Goal: Information Seeking & Learning: Check status

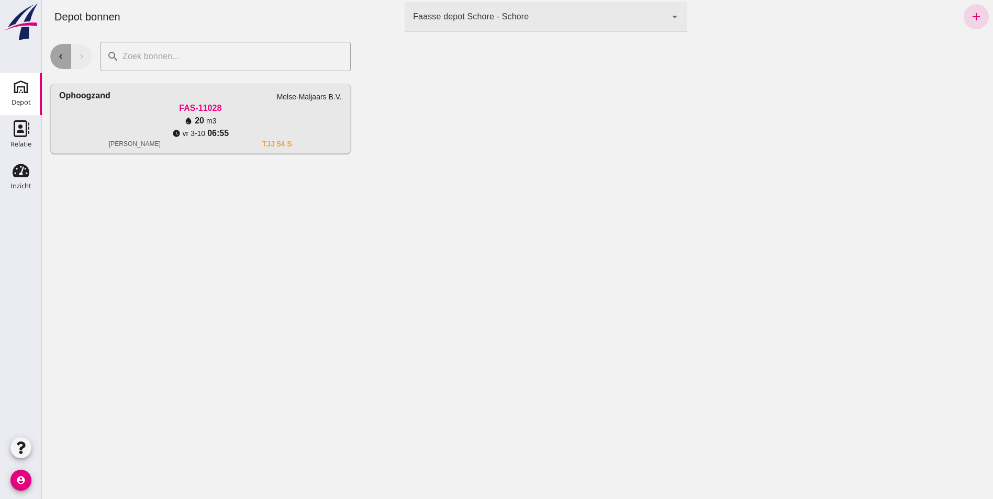
click at [58, 59] on icon "chevron_left" at bounding box center [60, 56] width 9 height 9
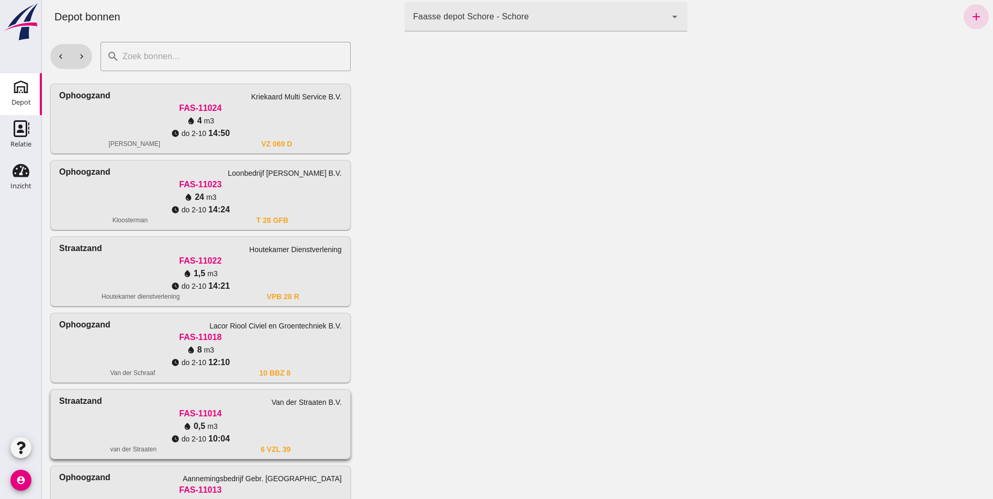
click at [240, 405] on div "[PERSON_NAME] B.V." at bounding box center [200, 401] width 283 height 13
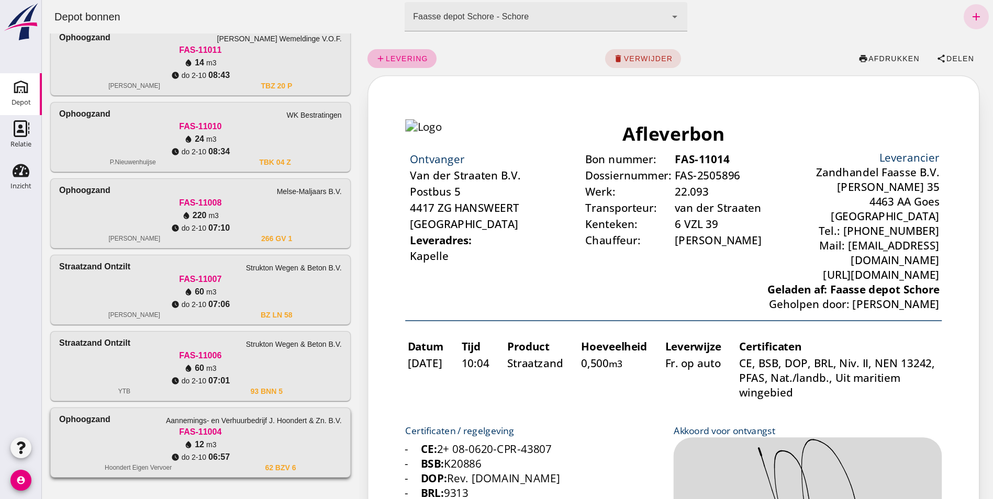
scroll to position [602, 0]
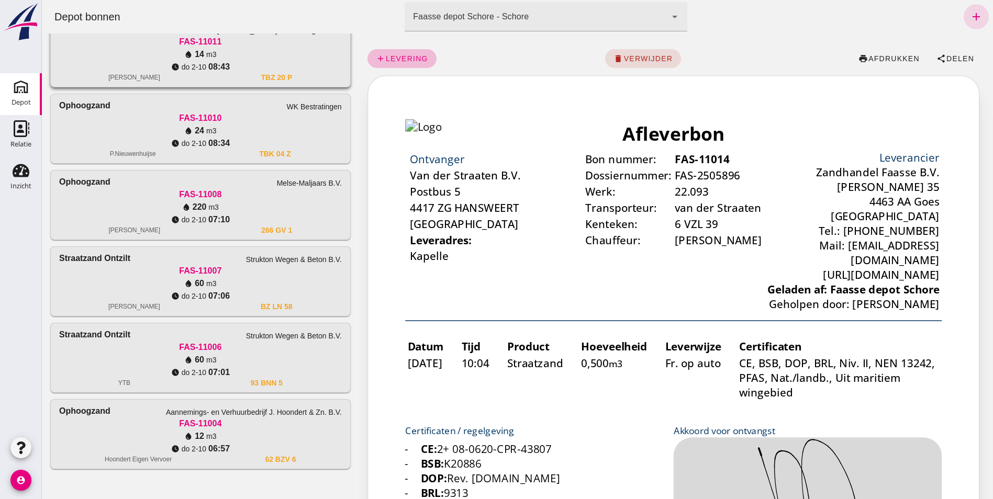
click at [134, 42] on div "FAS-11011" at bounding box center [200, 42] width 283 height 13
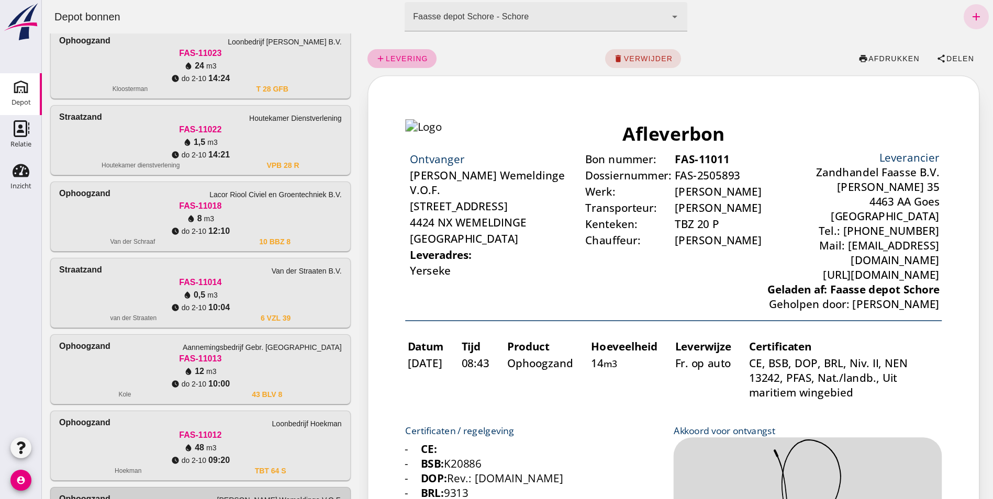
scroll to position [130, 0]
click at [134, 75] on div "watch_later [DATE] 14:24" at bounding box center [200, 79] width 283 height 13
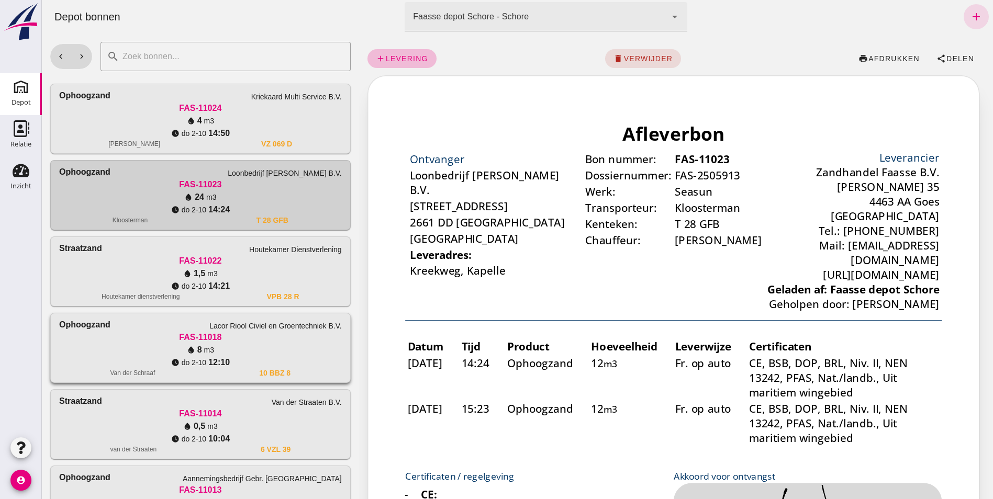
scroll to position [0, 0]
click at [99, 468] on div "Ophoogzand Aannemingsbedrijf Gebr. Moerland FAS-11013 water_drop 12 m3 watch_la…" at bounding box center [200, 501] width 299 height 69
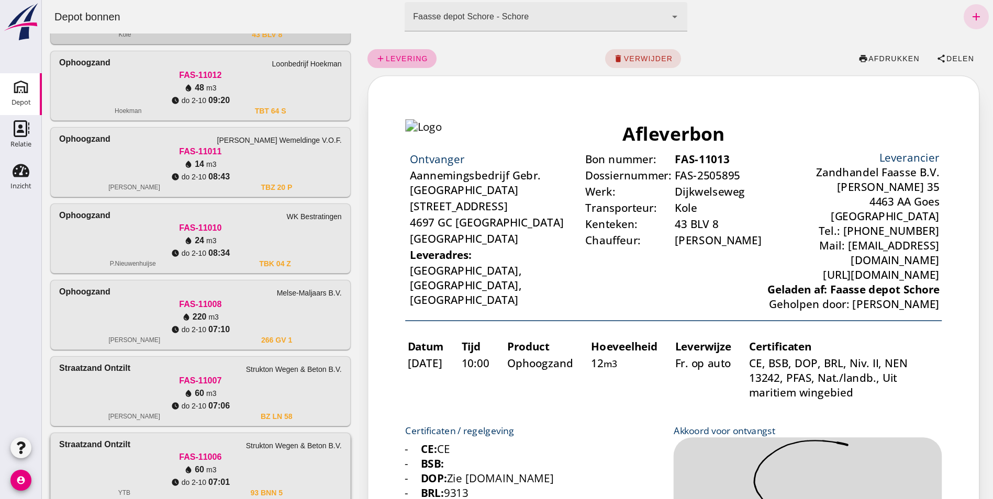
scroll to position [524, 0]
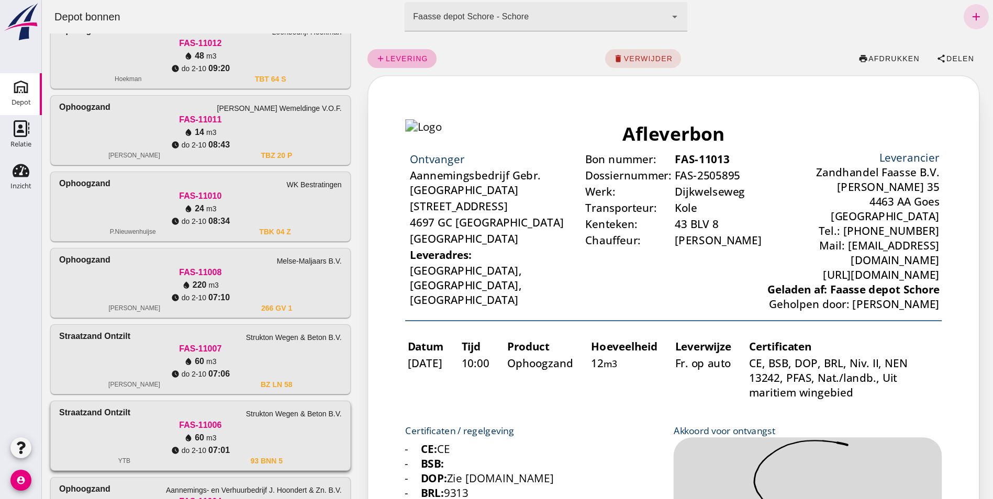
click at [128, 433] on div "water_drop 60 m3" at bounding box center [200, 438] width 283 height 13
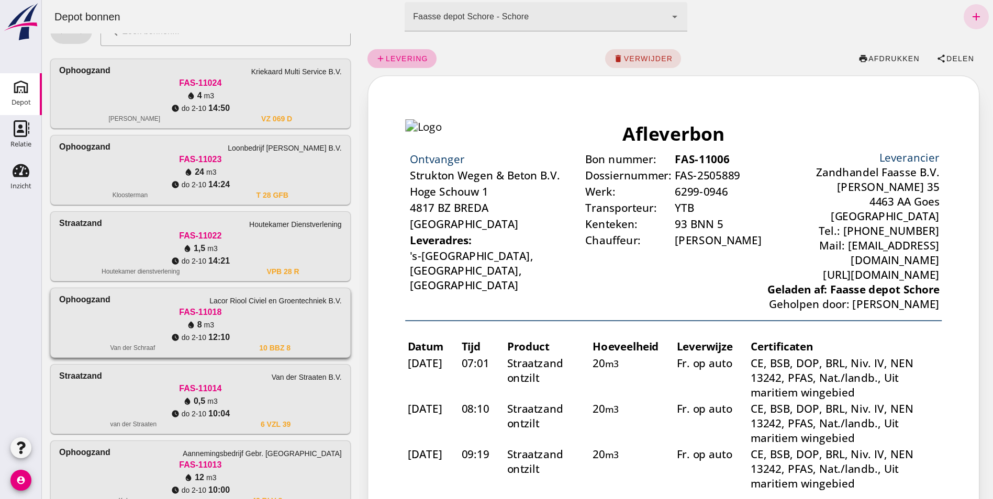
scroll to position [0, 0]
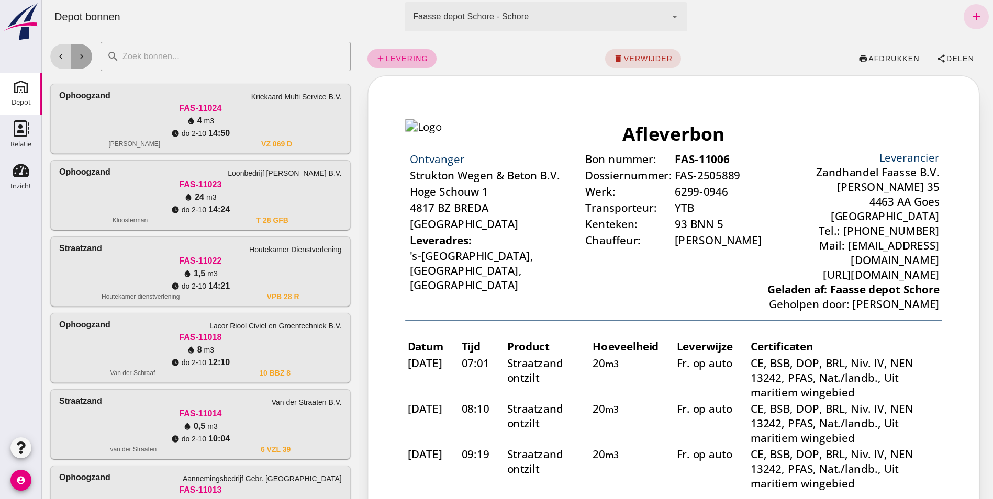
click at [83, 54] on icon "chevron_right" at bounding box center [81, 56] width 9 height 9
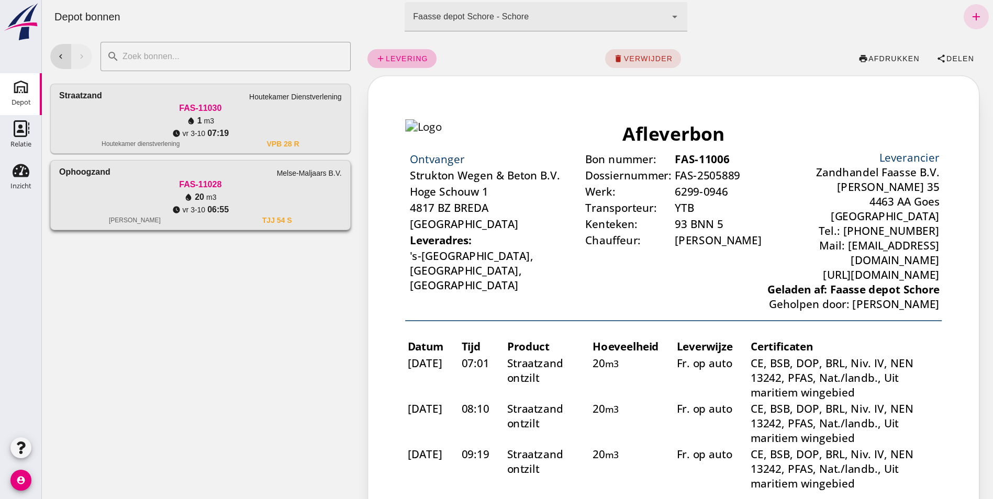
click at [251, 210] on div "watch_later [DATE] 06:55" at bounding box center [200, 210] width 283 height 13
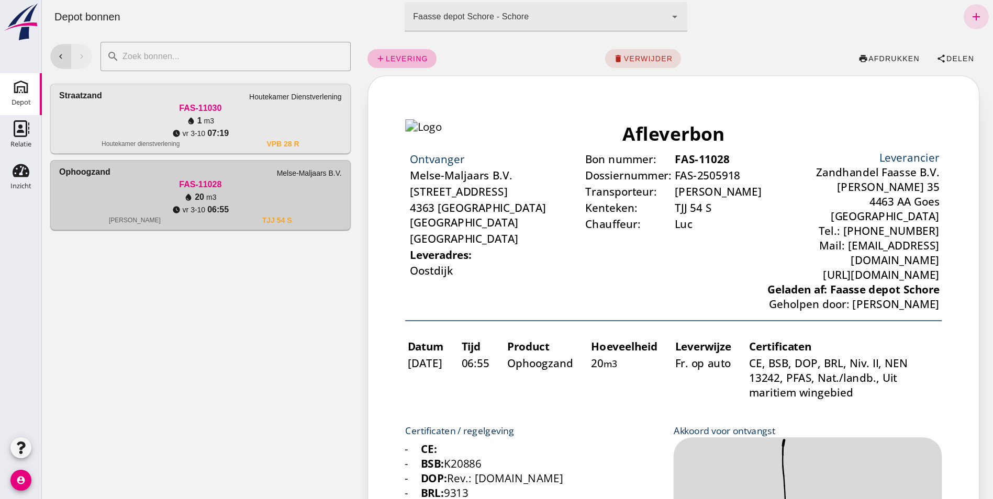
click at [50, 160] on link "Ophoogzand Melse-Maljaars B.V. FAS-11028 water_drop 20 m3 watch_later [DATE] 06…" at bounding box center [200, 195] width 301 height 70
